Goal: Transaction & Acquisition: Purchase product/service

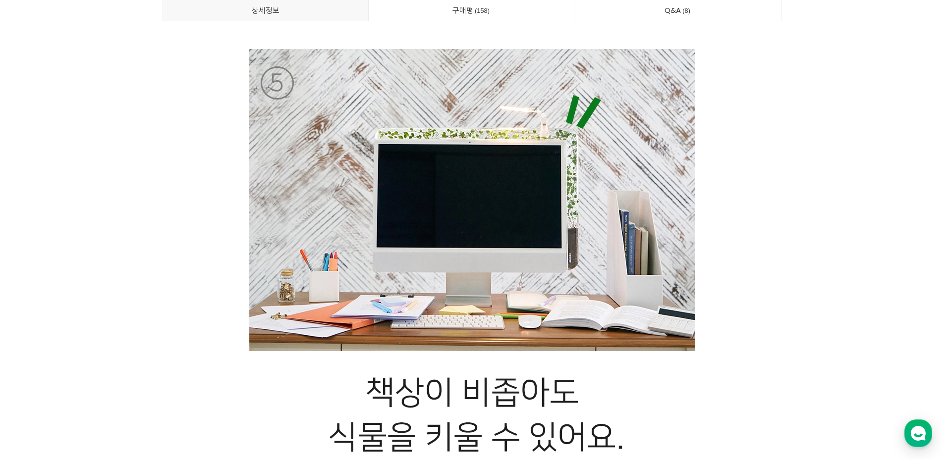
scroll to position [8002, 0]
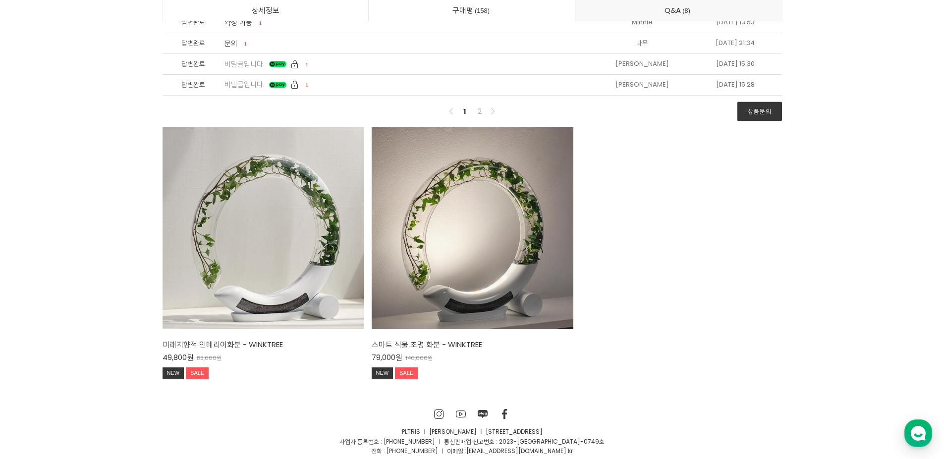
scroll to position [28781, 0]
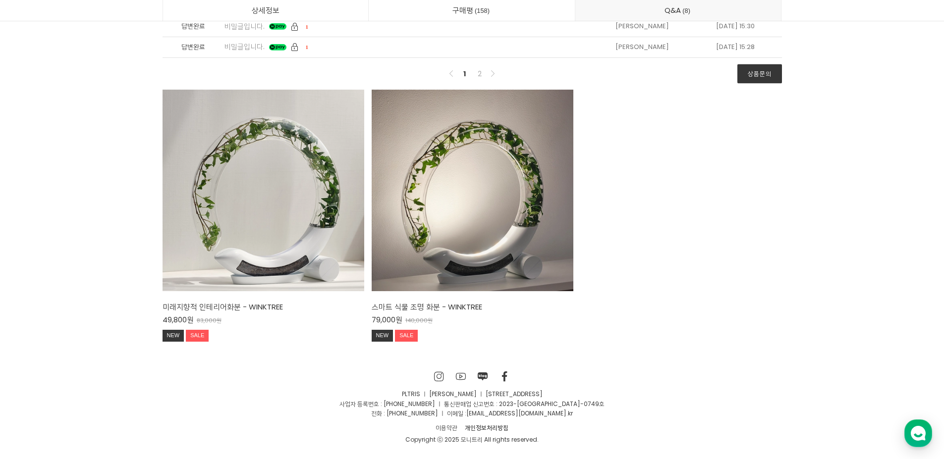
click at [641, 240] on div "미래지향적 인테리어화분 - WINKTREE 49,800원 83,000원 NEW SALE TIME SALE 미래지향적 인테리어화분 - WINKT…" at bounding box center [472, 223] width 627 height 266
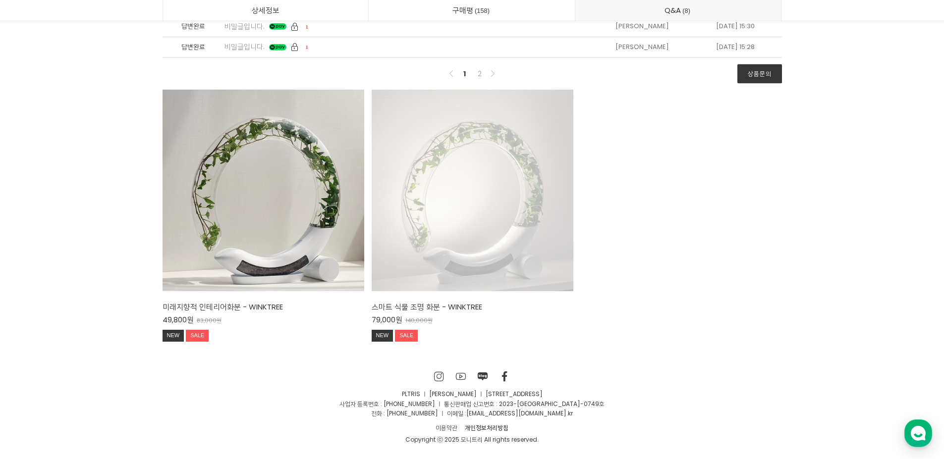
click at [482, 265] on div "스마트 식물 조명 화분 - WINKTREE 79,000원 140,000원 NEW SALE TIME SALE" at bounding box center [473, 191] width 202 height 202
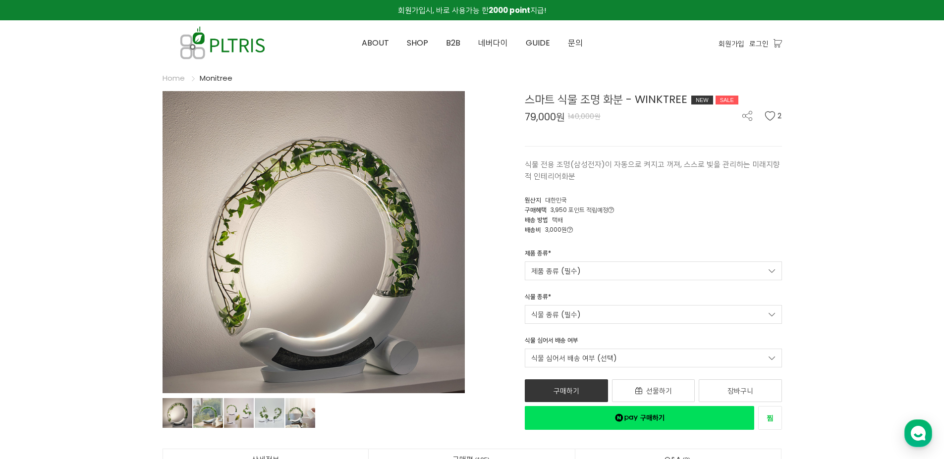
scroll to position [99, 0]
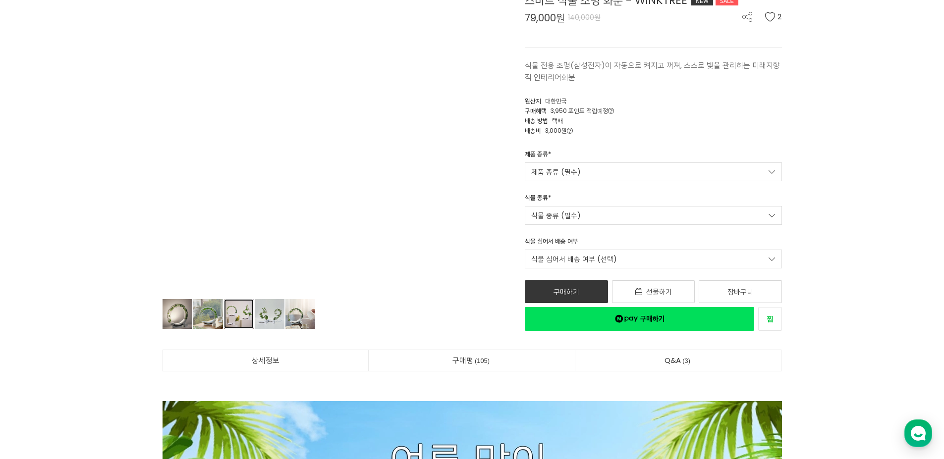
click at [192, 322] on link "상품 이미지" at bounding box center [177, 314] width 30 height 30
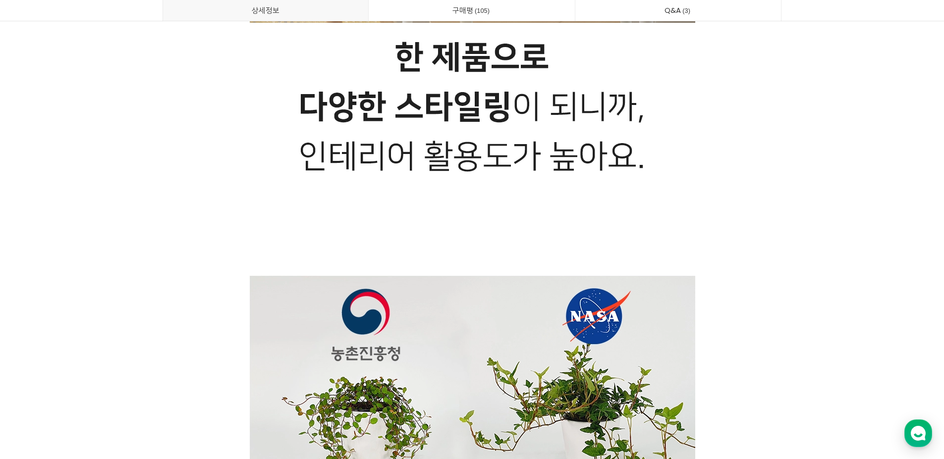
scroll to position [7843, 0]
